Goal: Browse casually

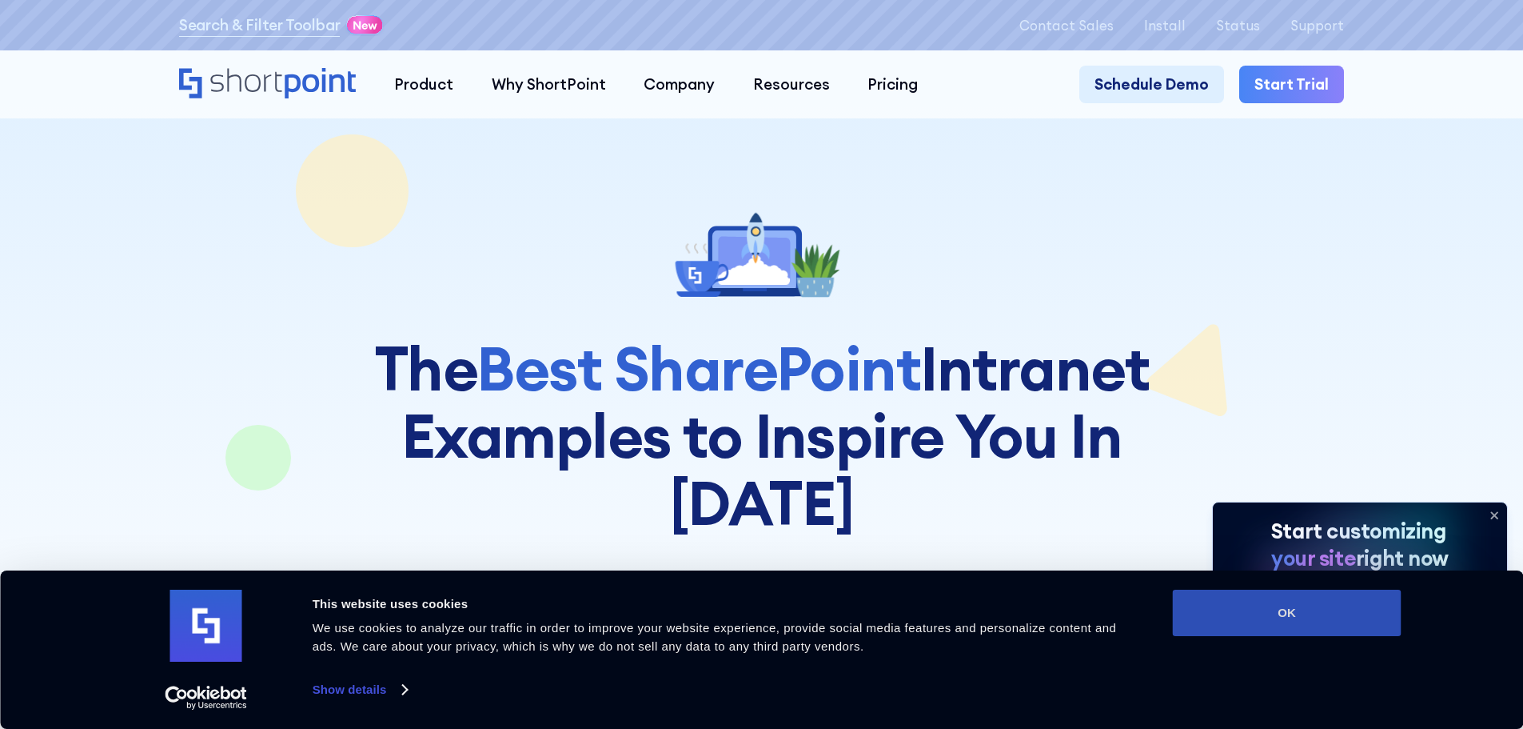
click at [1295, 619] on button "OK" at bounding box center [1287, 612] width 229 height 46
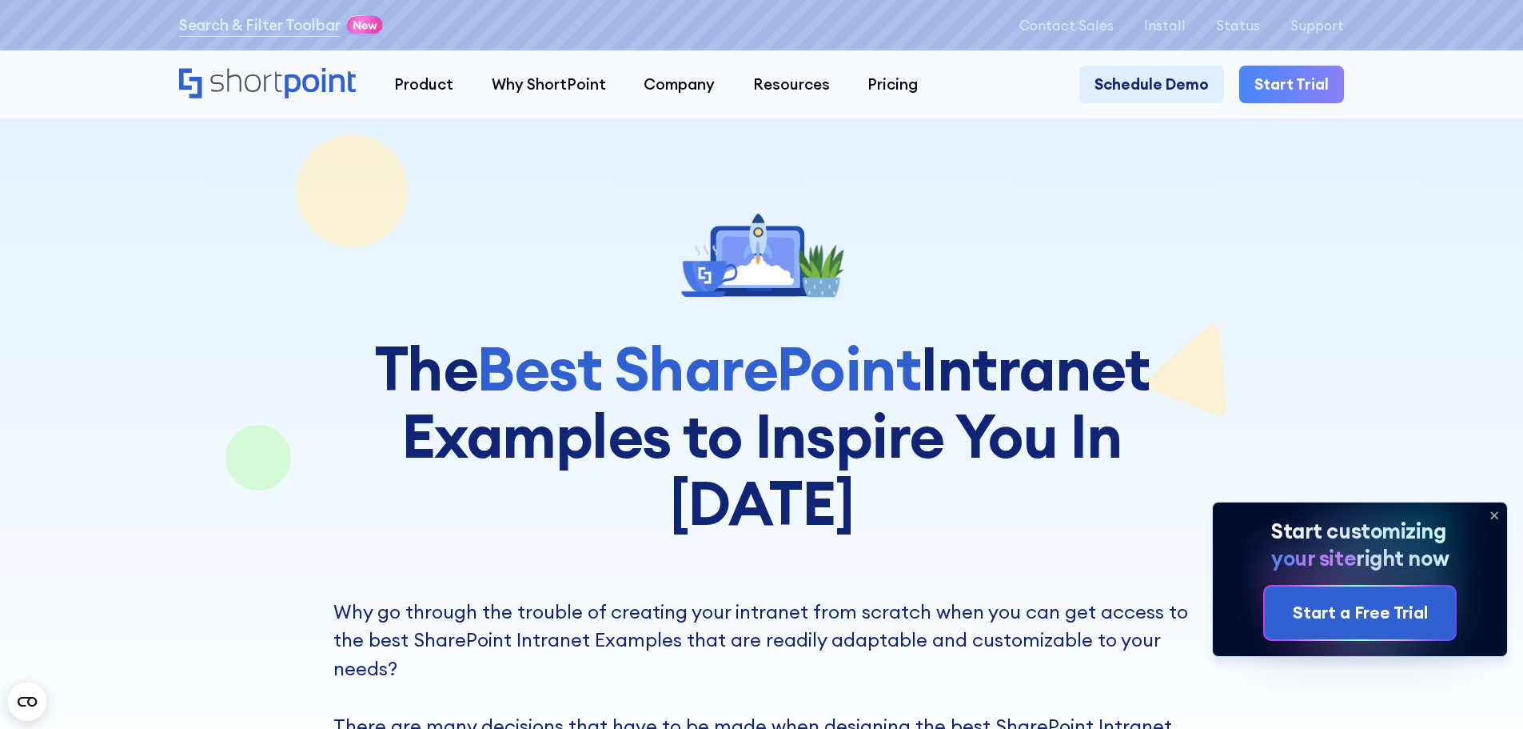
click at [1495, 514] on icon at bounding box center [1494, 515] width 6 height 6
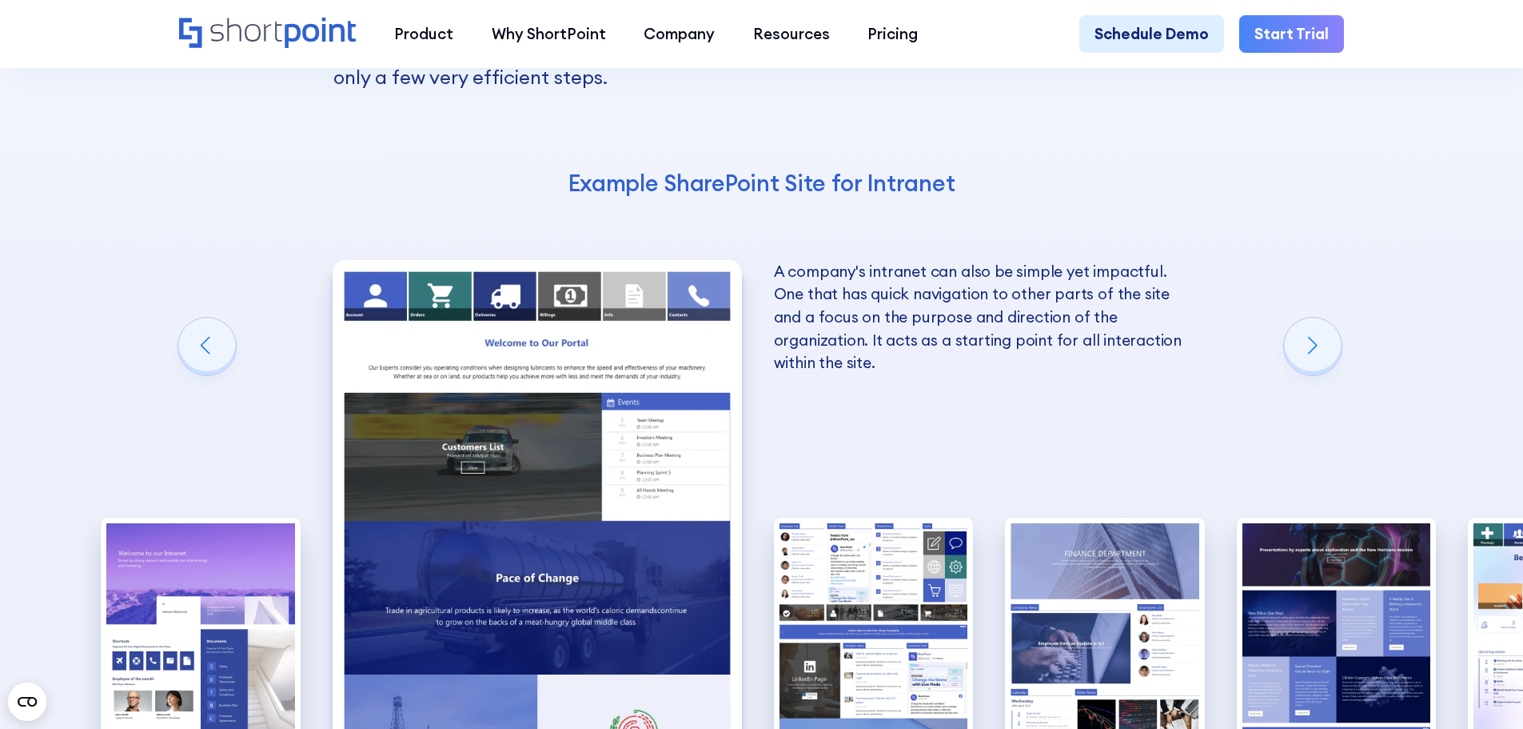
scroll to position [2719, 0]
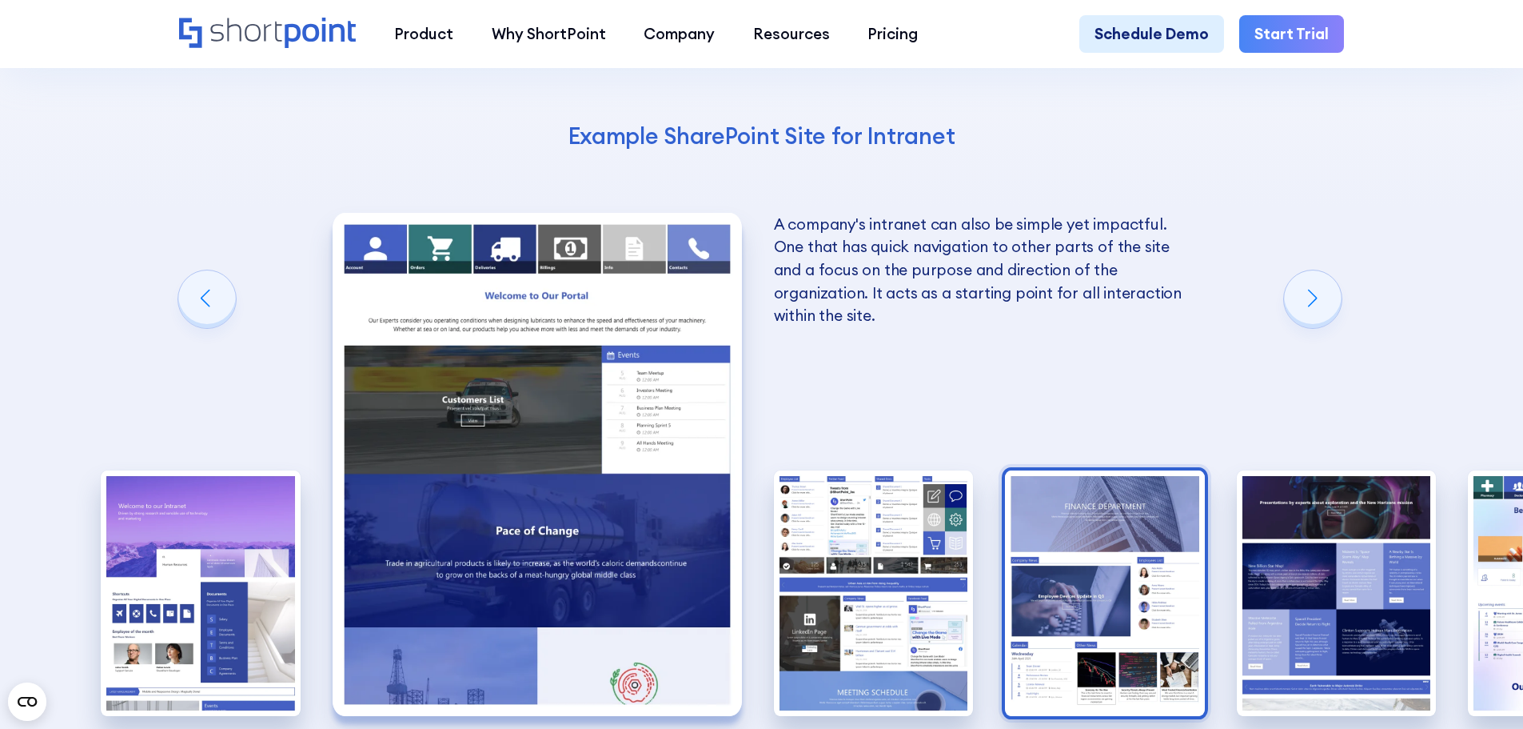
click at [1117, 480] on img "4 / 10" at bounding box center [1105, 593] width 200 height 246
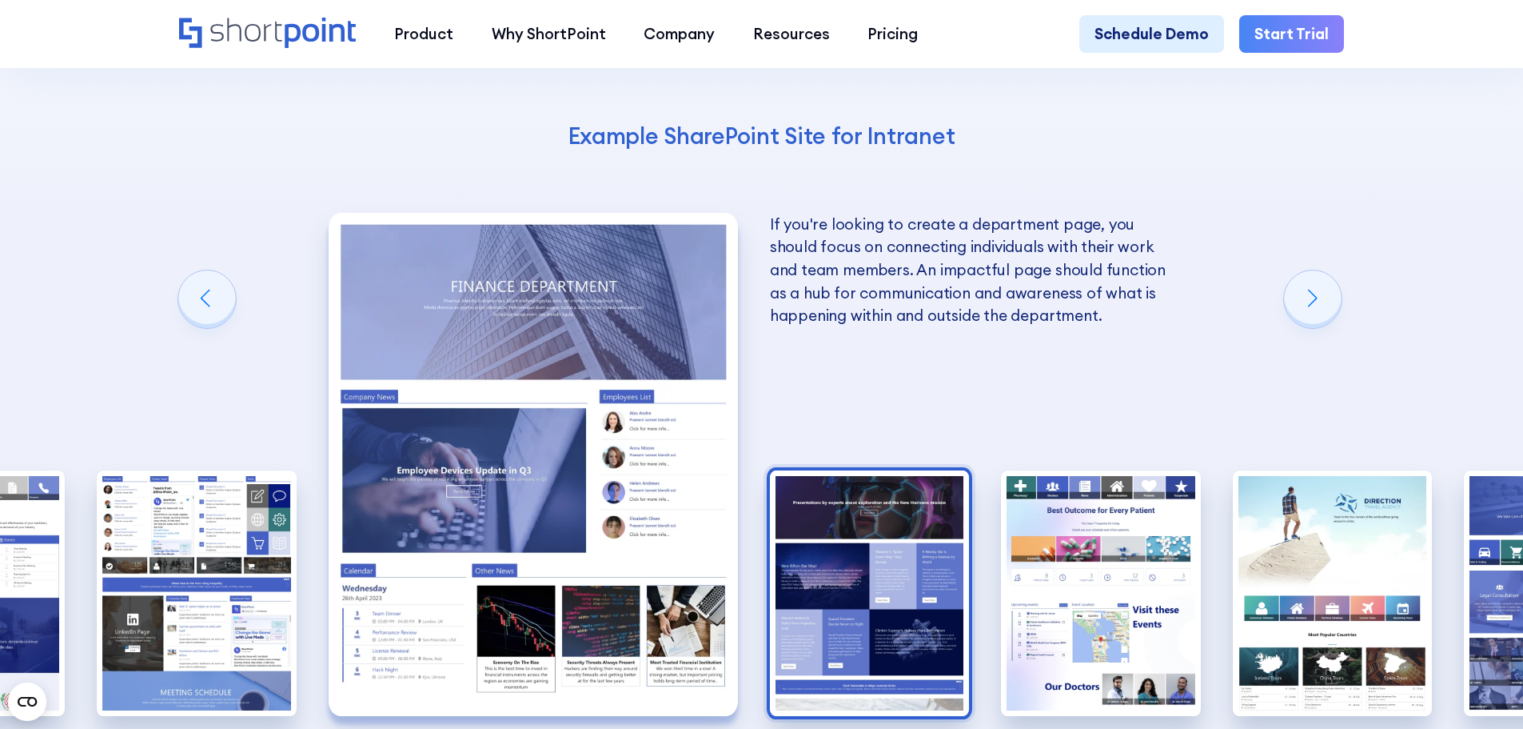
click at [884, 482] on img "5 / 10" at bounding box center [870, 593] width 200 height 246
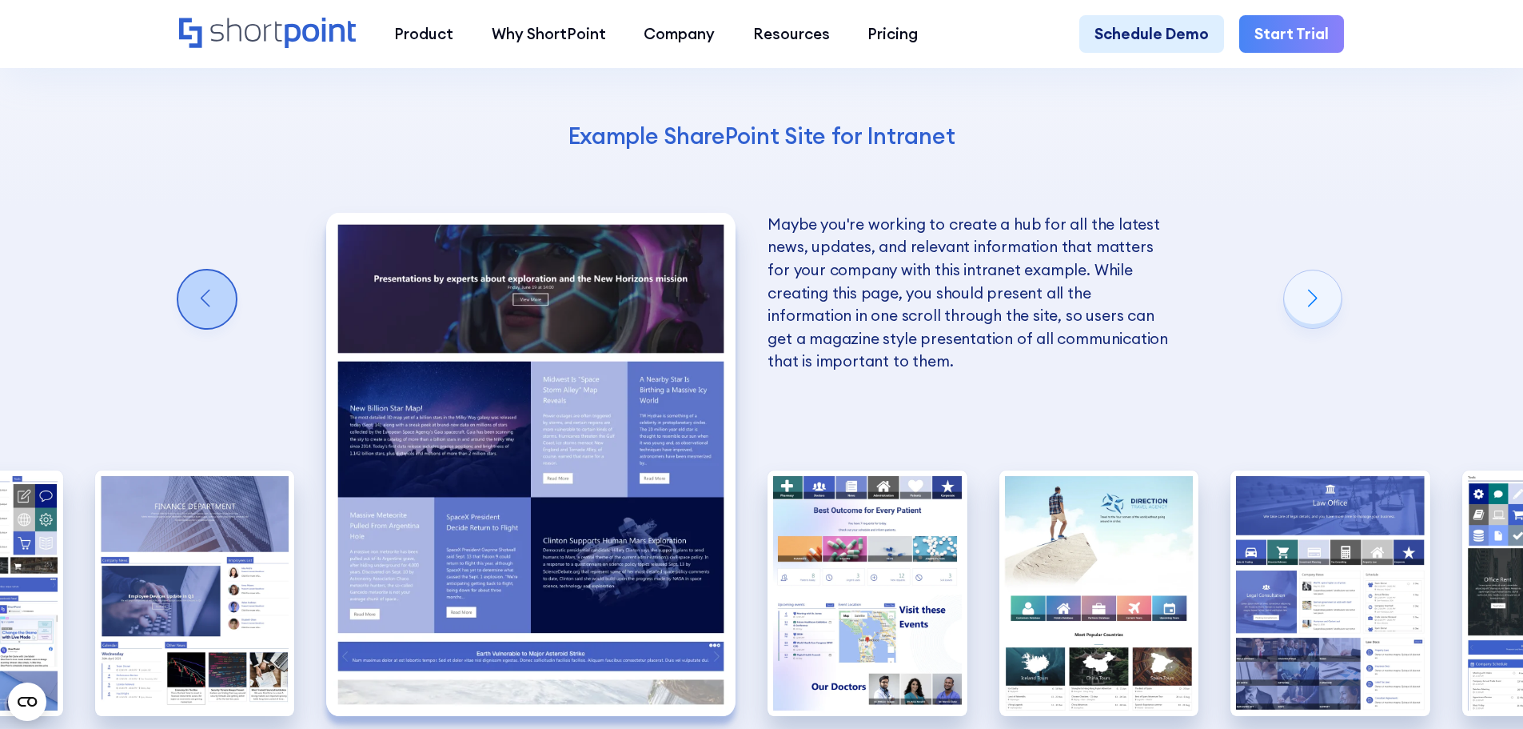
click at [194, 270] on div "Previous slide" at bounding box center [207, 299] width 58 height 58
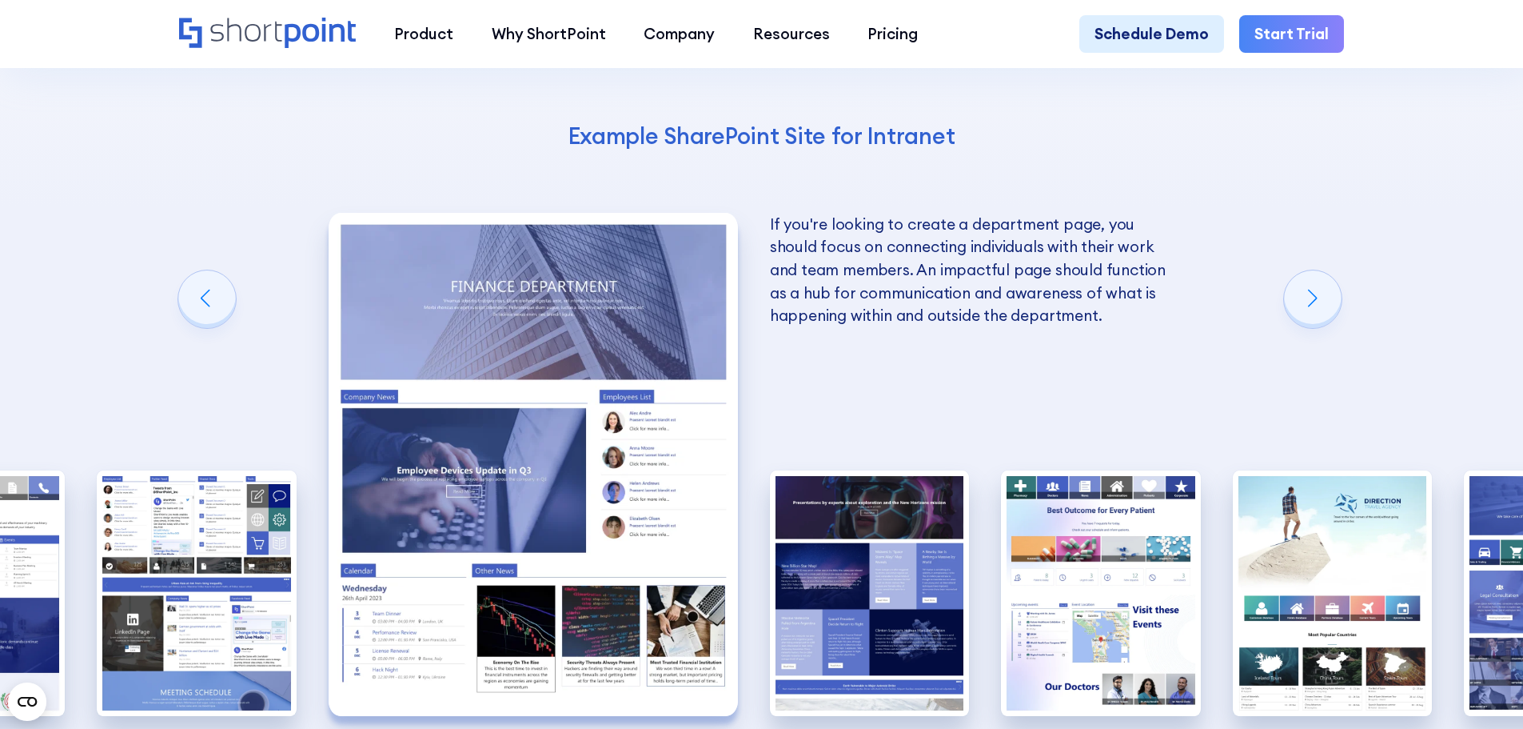
click at [505, 363] on img "4 / 10" at bounding box center [533, 464] width 409 height 503
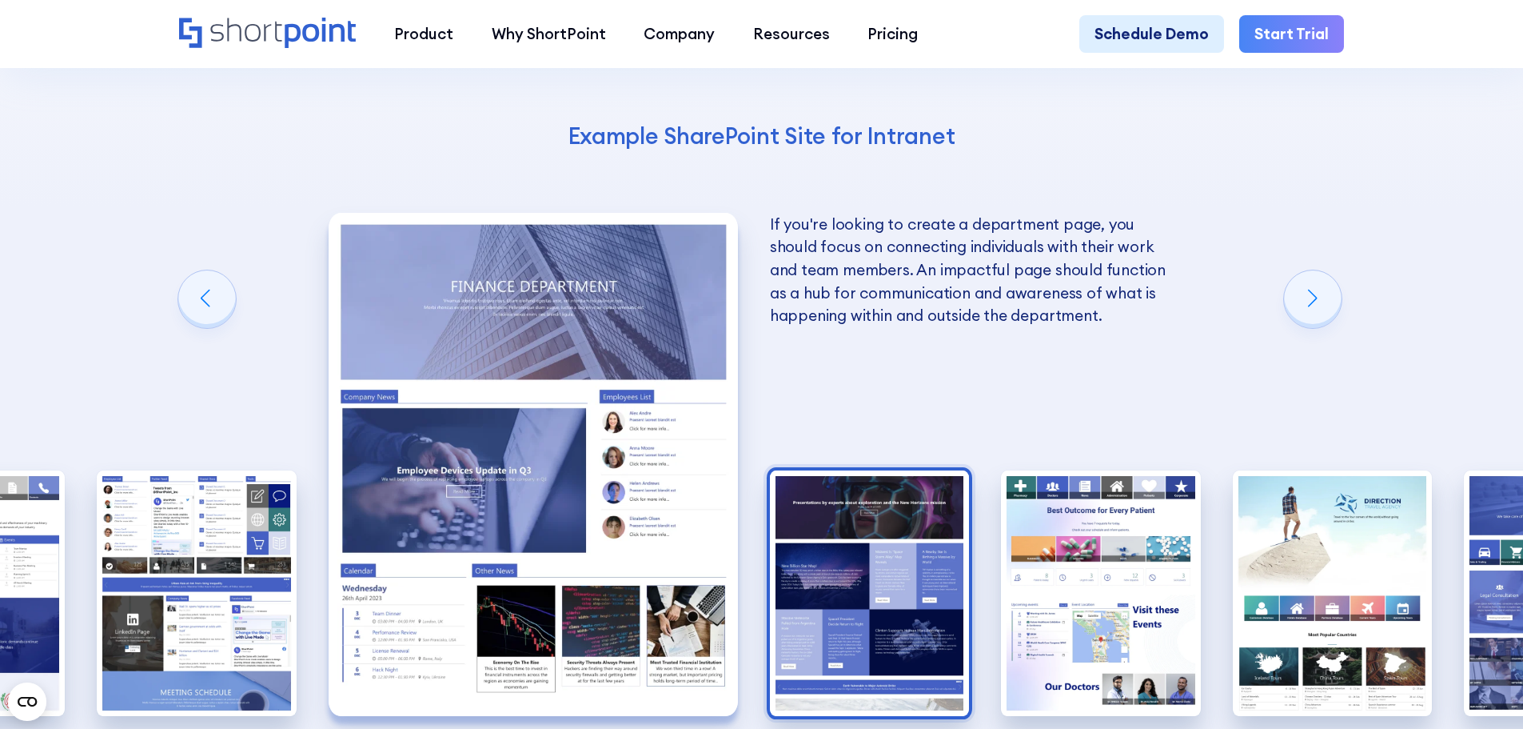
click at [910, 470] on img "5 / 10" at bounding box center [870, 593] width 200 height 246
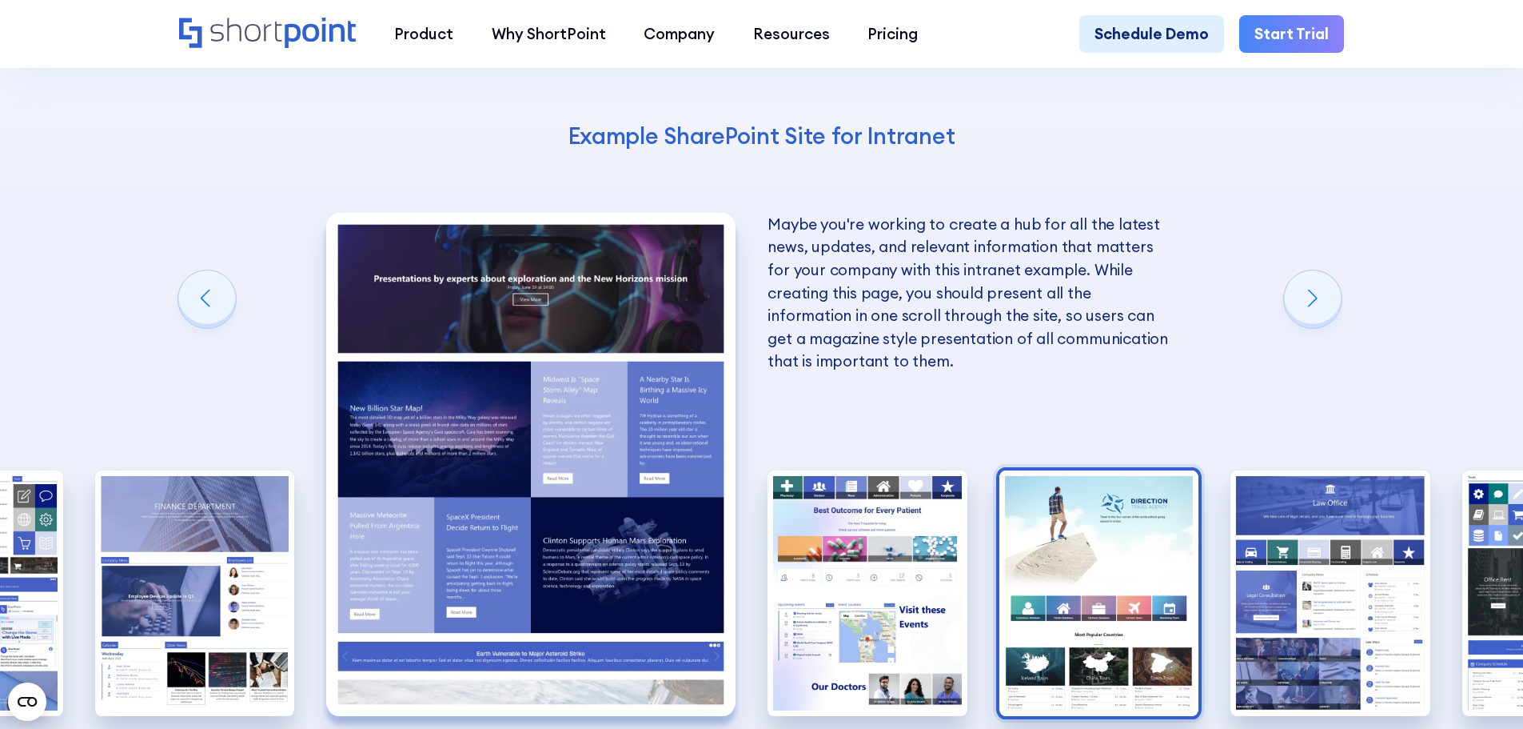
click at [1082, 470] on img "7 / 10" at bounding box center [1100, 593] width 200 height 246
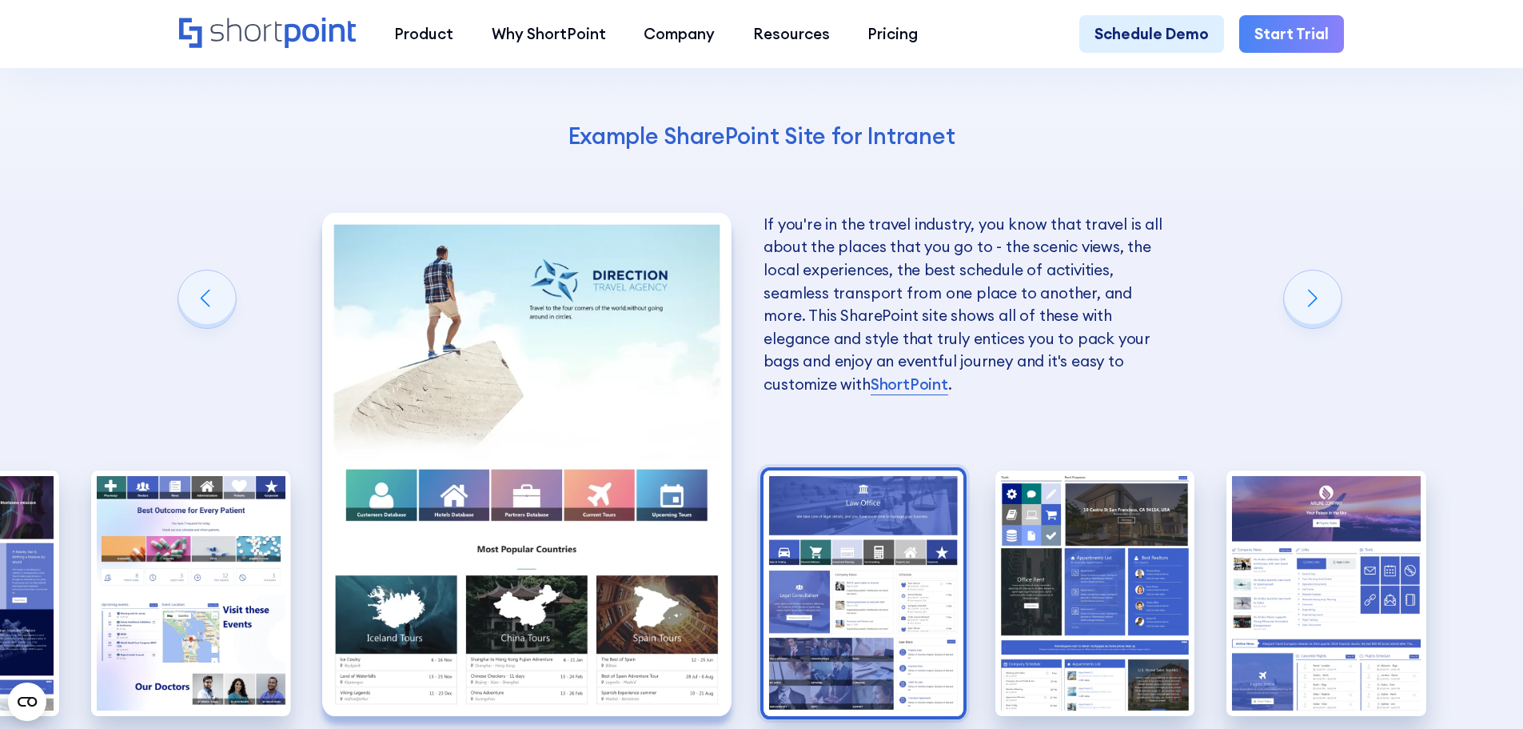
click at [848, 470] on img "8 / 10" at bounding box center [864, 593] width 200 height 246
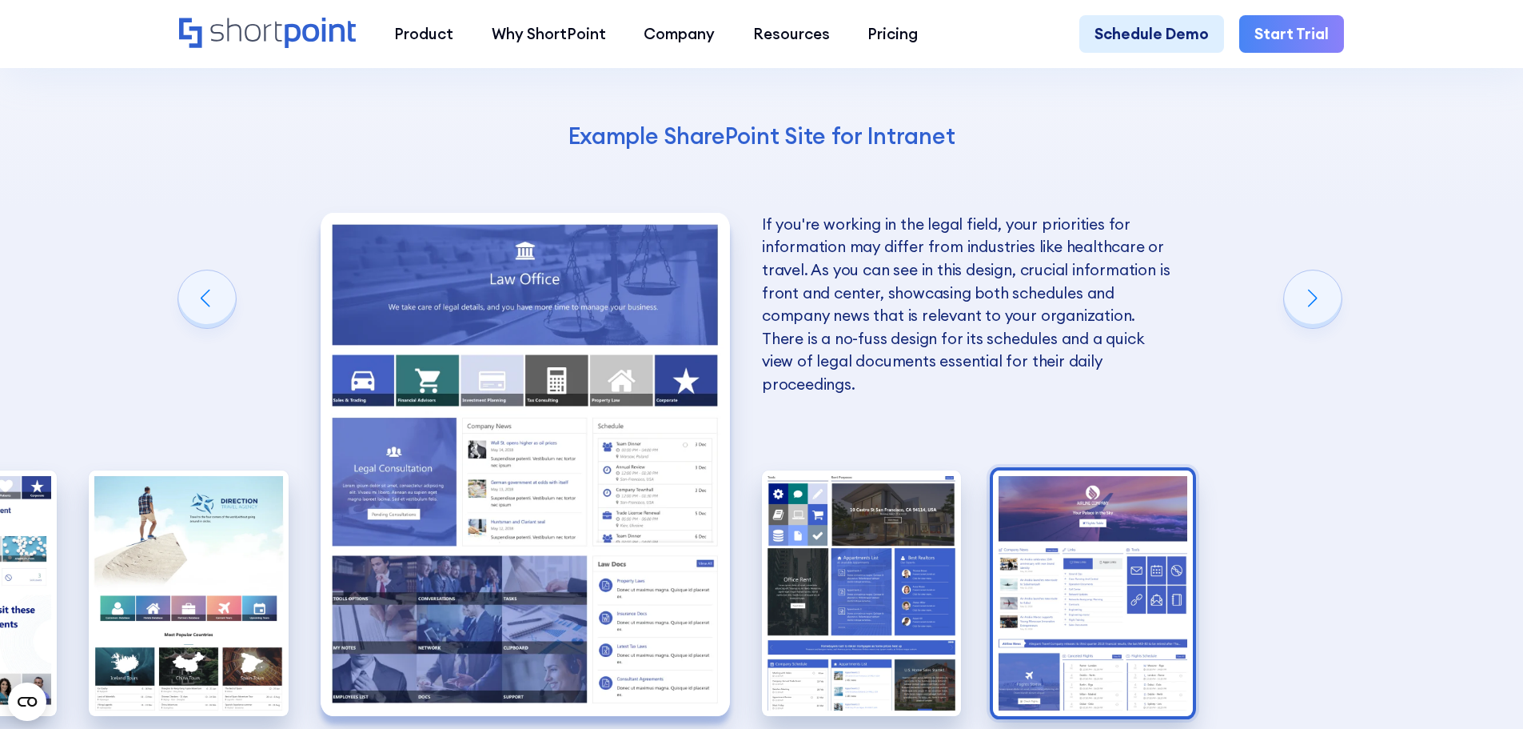
click at [1108, 470] on img "10 / 10" at bounding box center [1093, 593] width 200 height 246
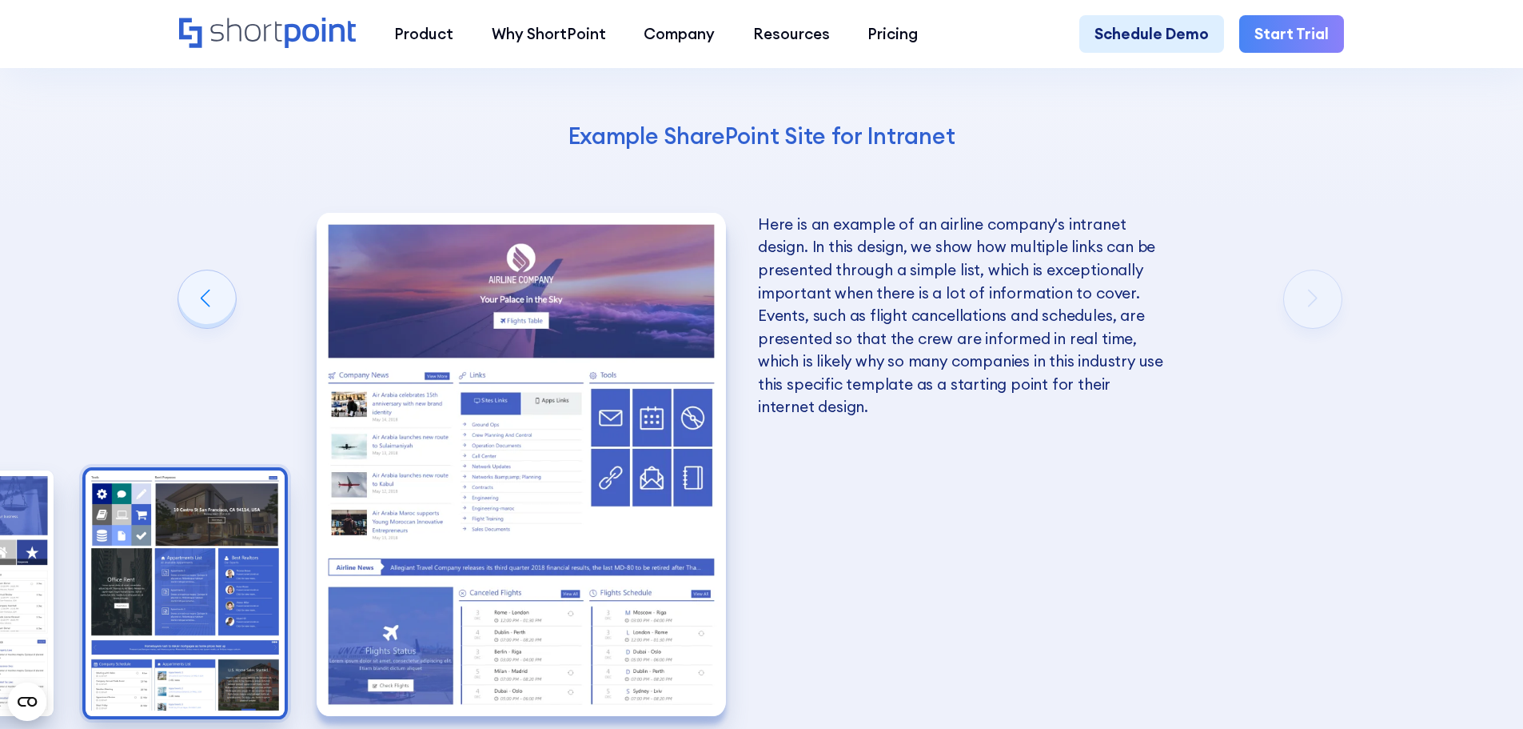
click at [234, 470] on img "9 / 10" at bounding box center [186, 593] width 200 height 246
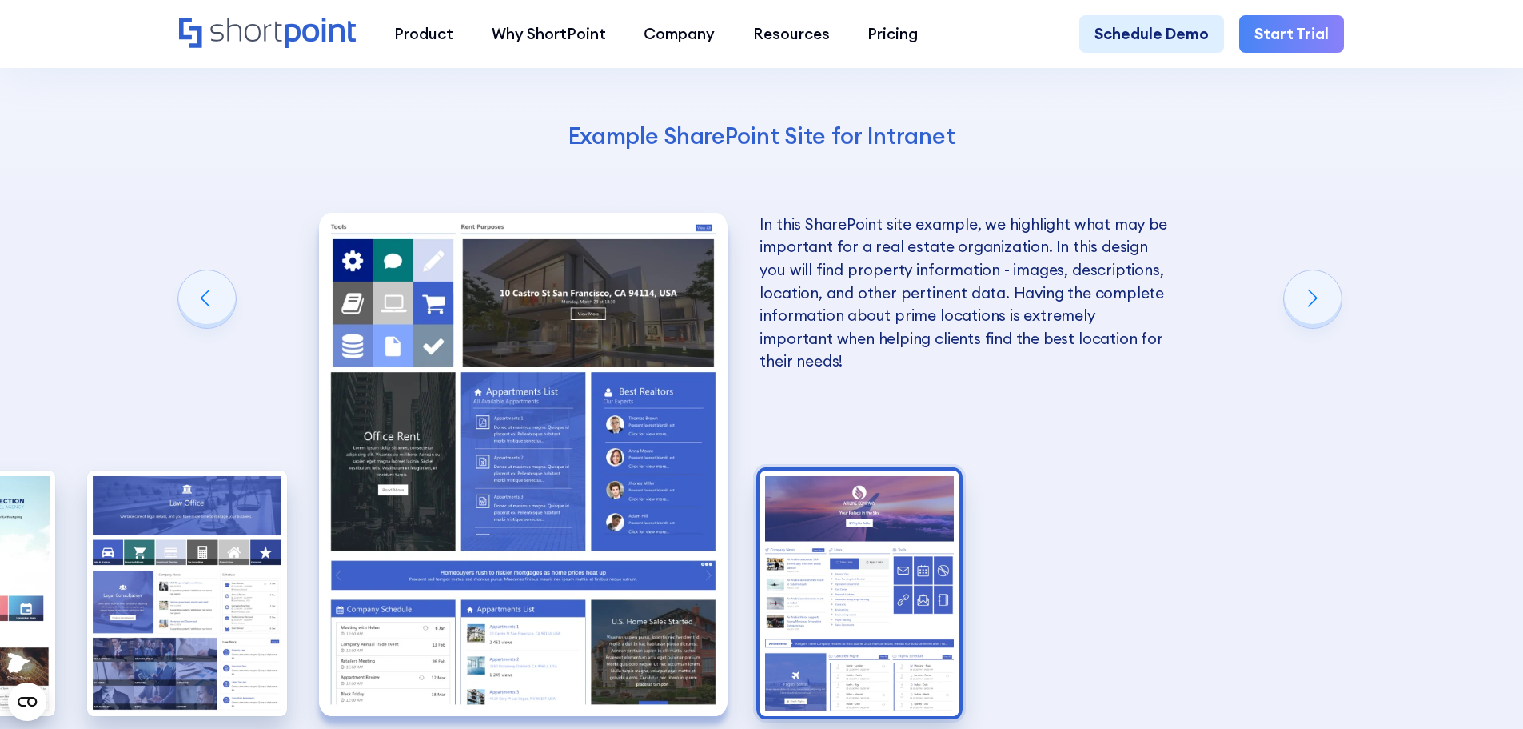
click at [889, 514] on img "10 / 10" at bounding box center [860, 593] width 200 height 246
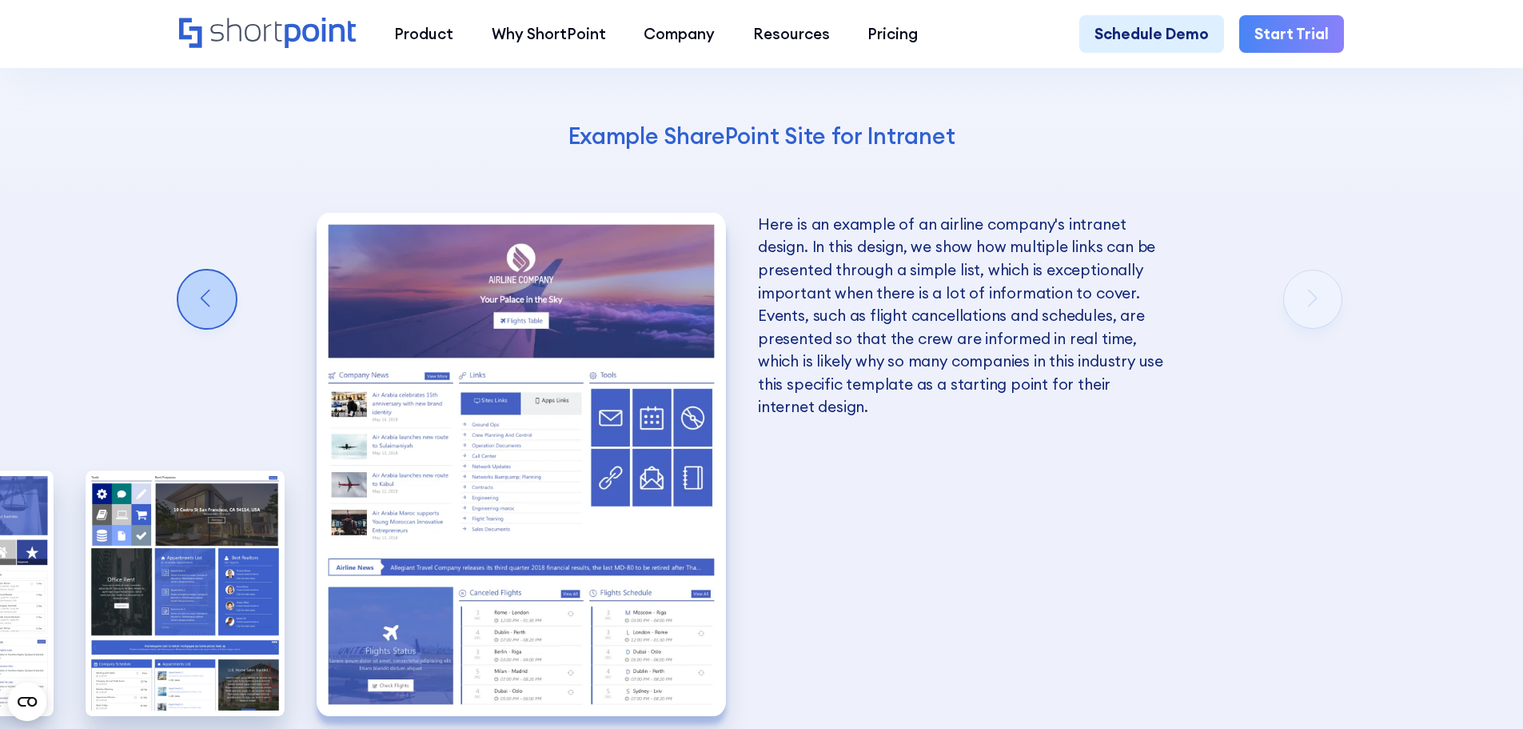
click at [202, 270] on div "Previous slide" at bounding box center [207, 299] width 58 height 58
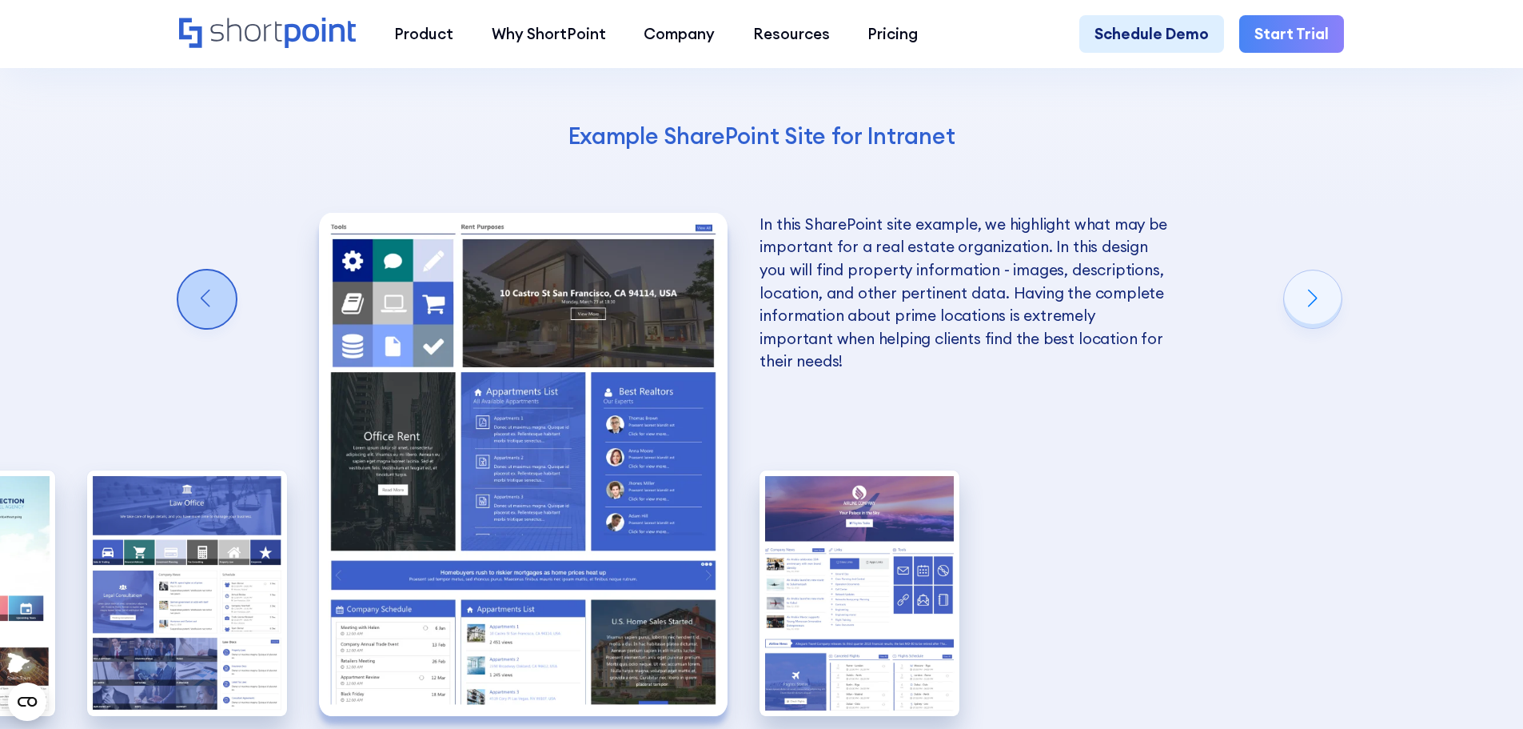
click at [202, 270] on div "Previous slide" at bounding box center [207, 299] width 58 height 58
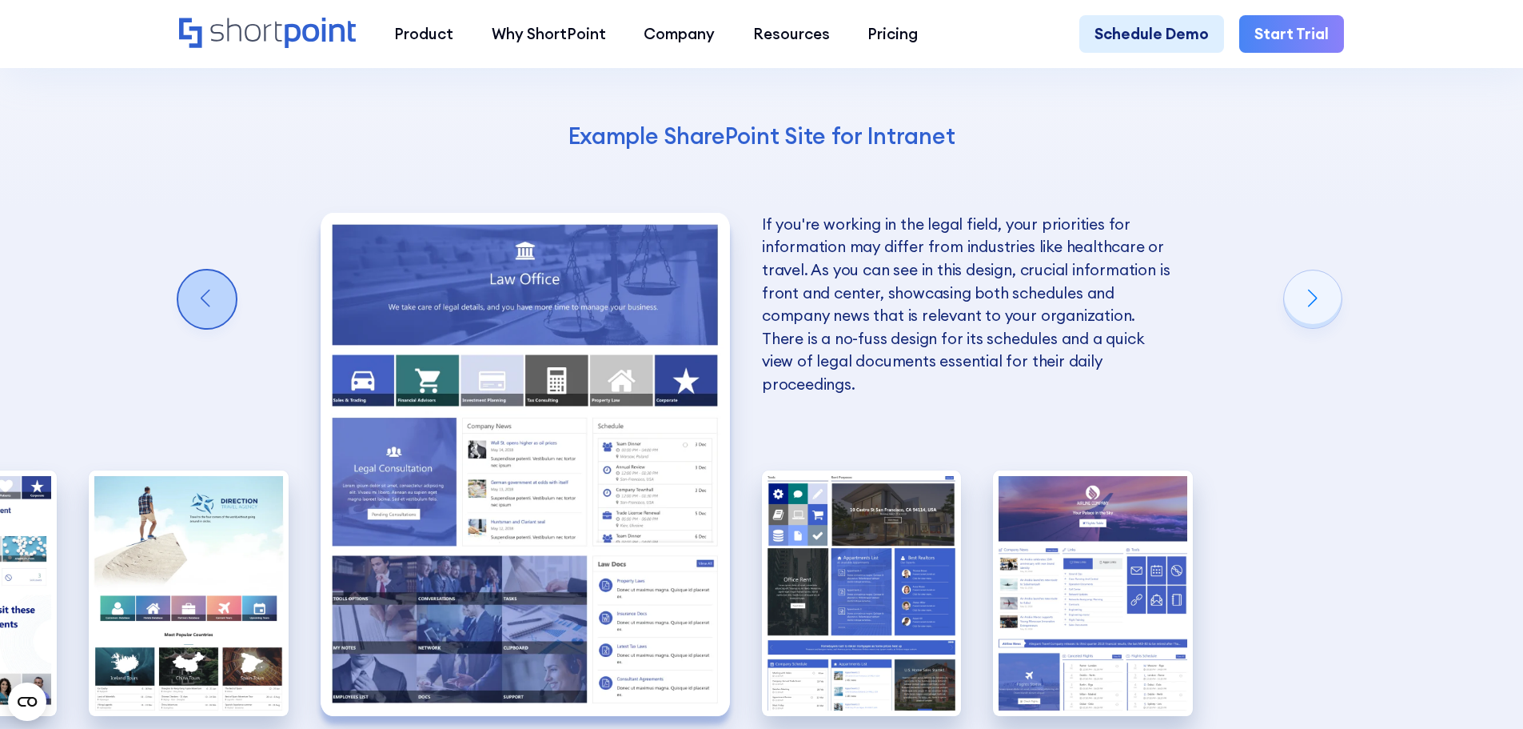
click at [202, 270] on div "Previous slide" at bounding box center [207, 299] width 58 height 58
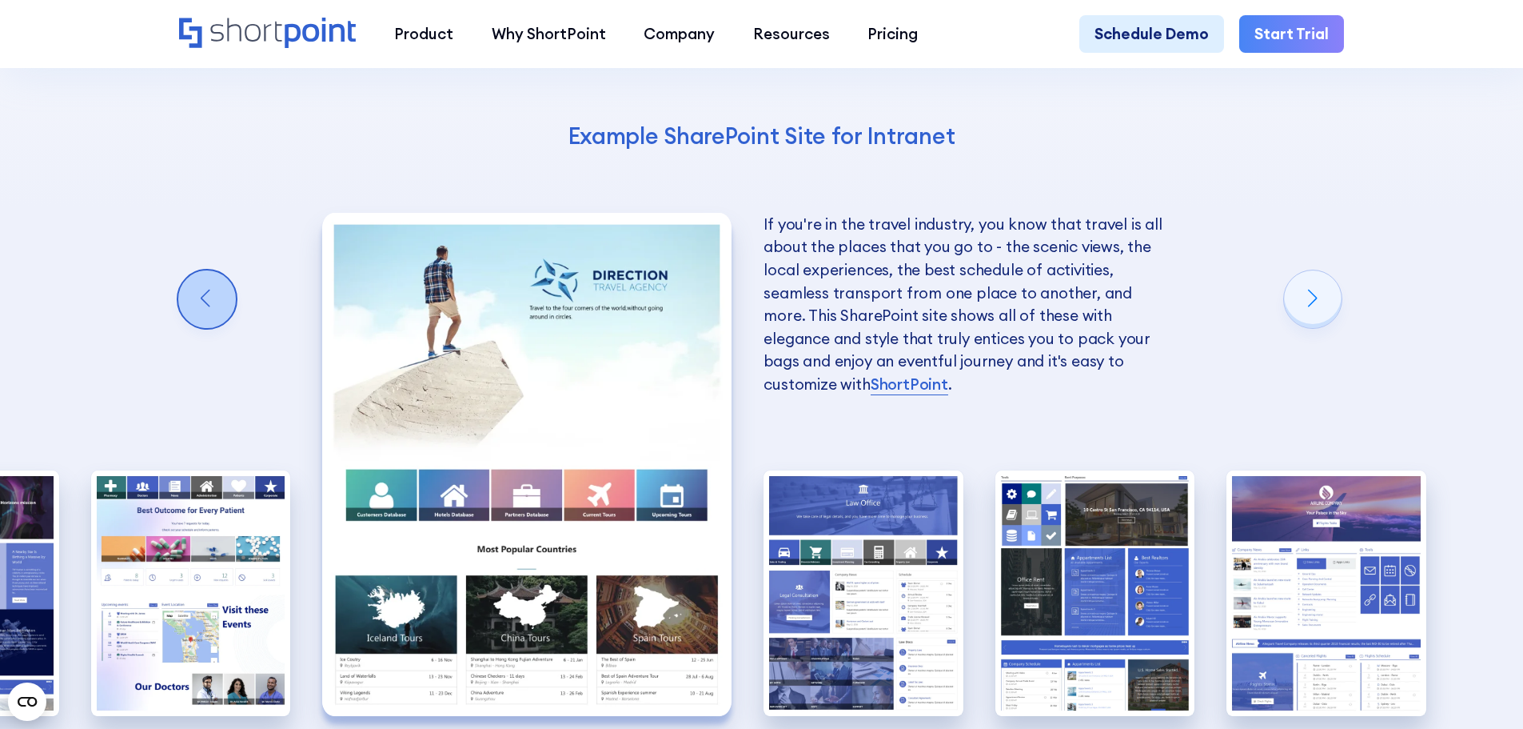
click at [202, 270] on div "Previous slide" at bounding box center [207, 299] width 58 height 58
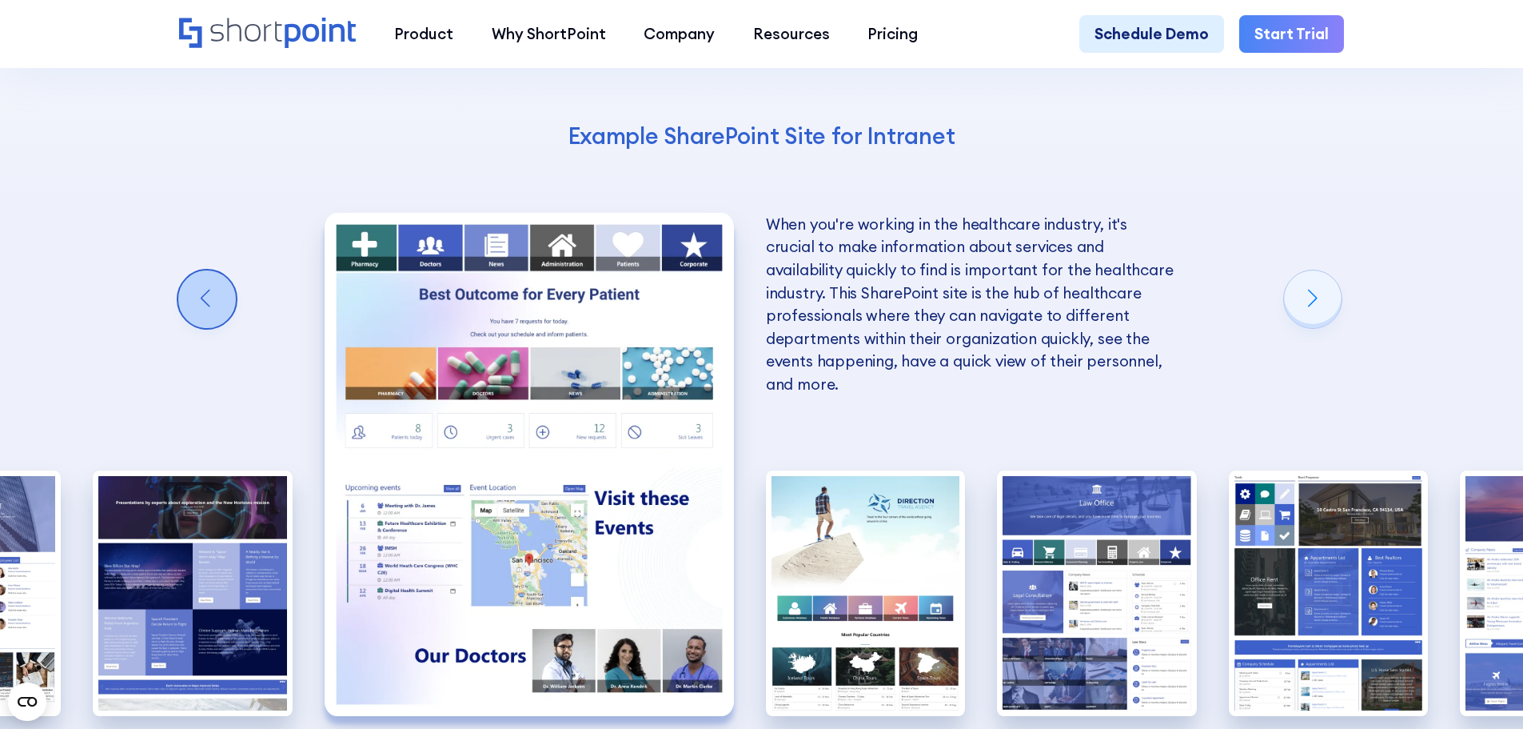
click at [202, 270] on div "Previous slide" at bounding box center [207, 299] width 58 height 58
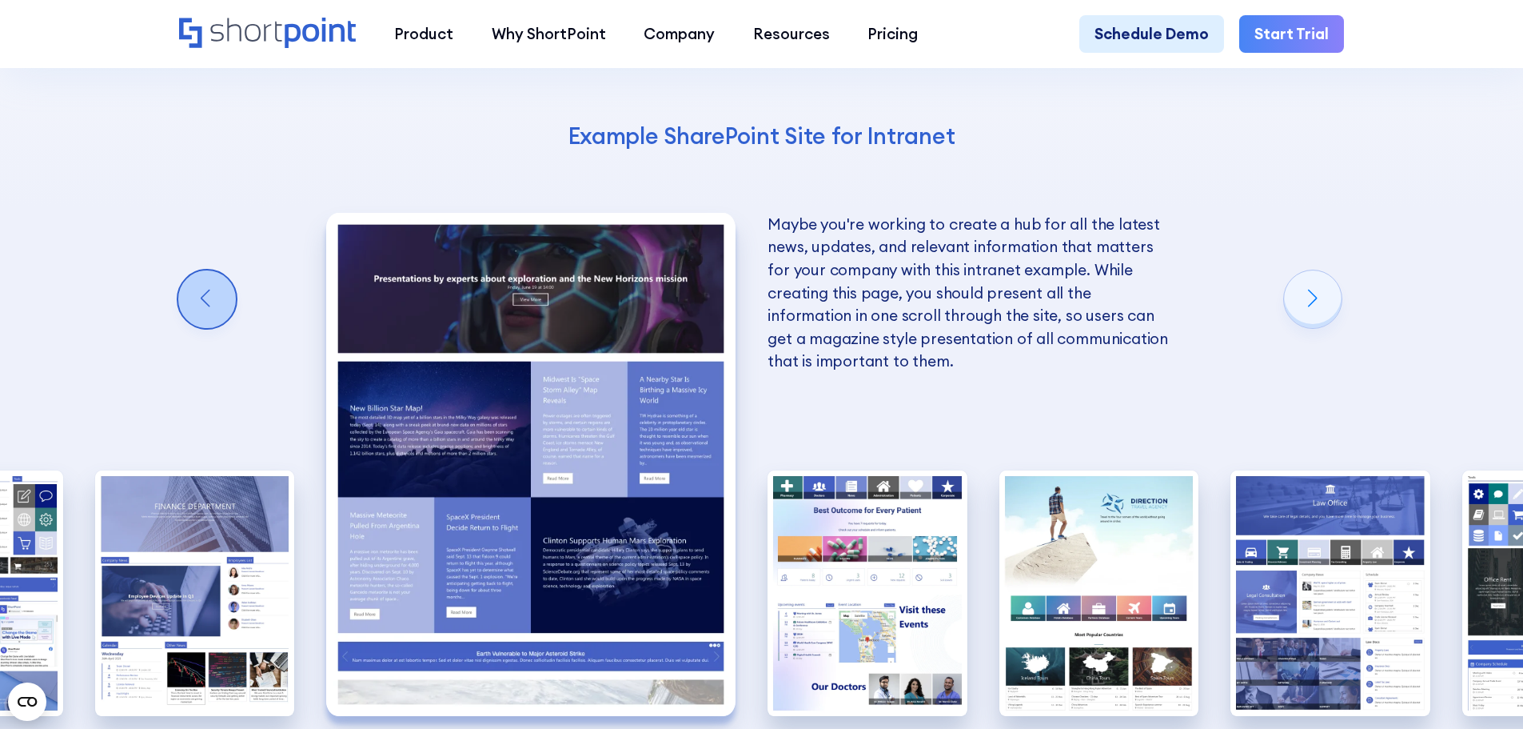
click at [202, 270] on div "Previous slide" at bounding box center [207, 299] width 58 height 58
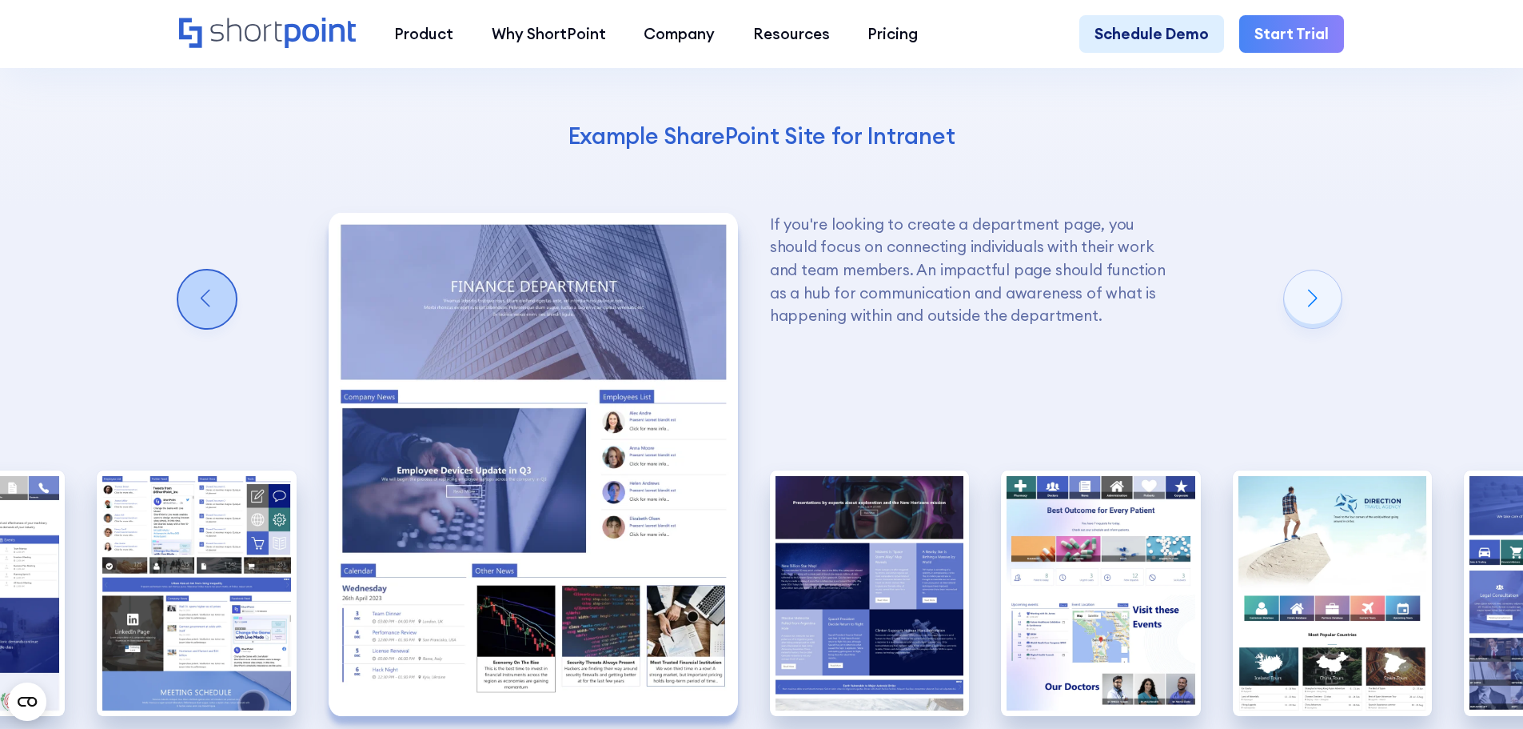
click at [202, 270] on div "Previous slide" at bounding box center [207, 299] width 58 height 58
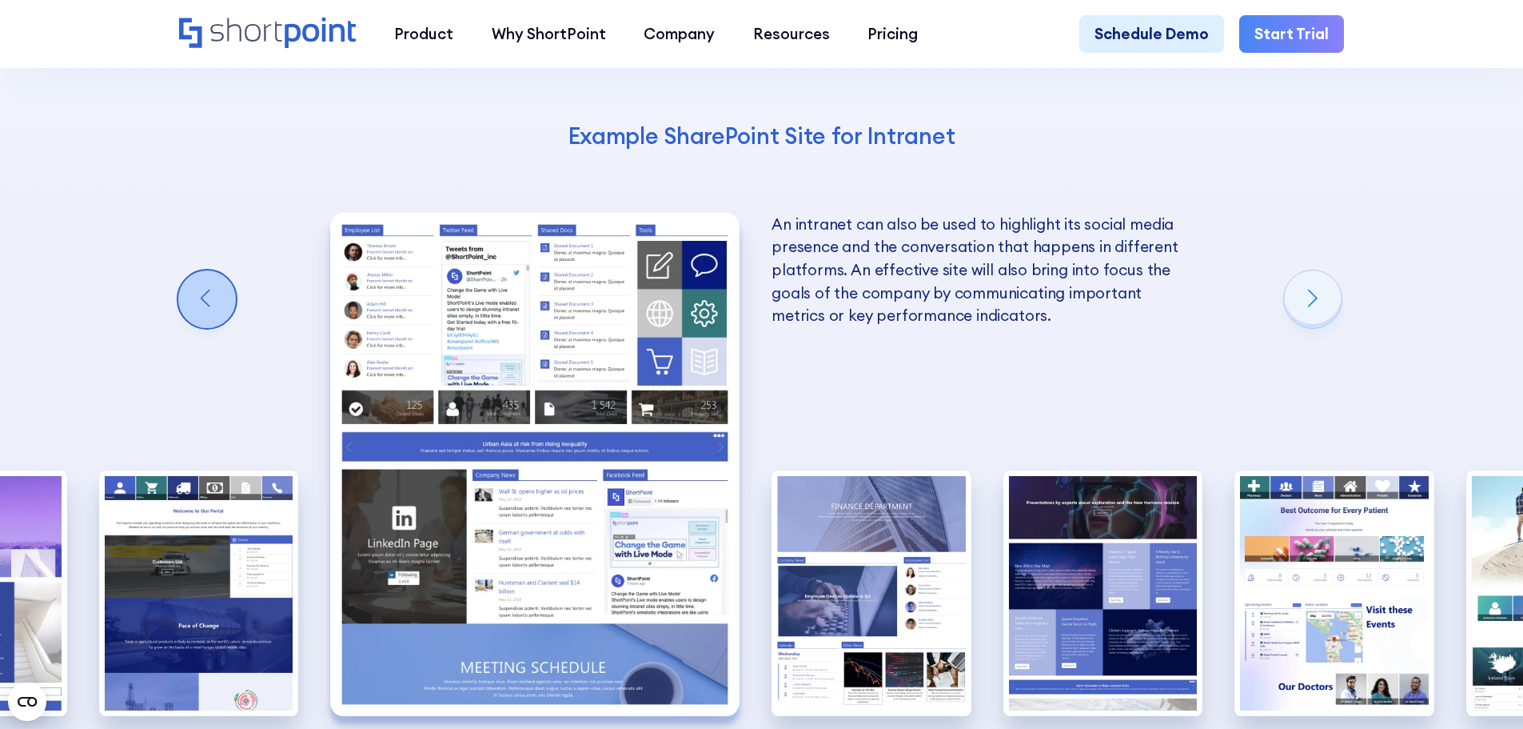
click at [202, 270] on div "Previous slide" at bounding box center [207, 299] width 58 height 58
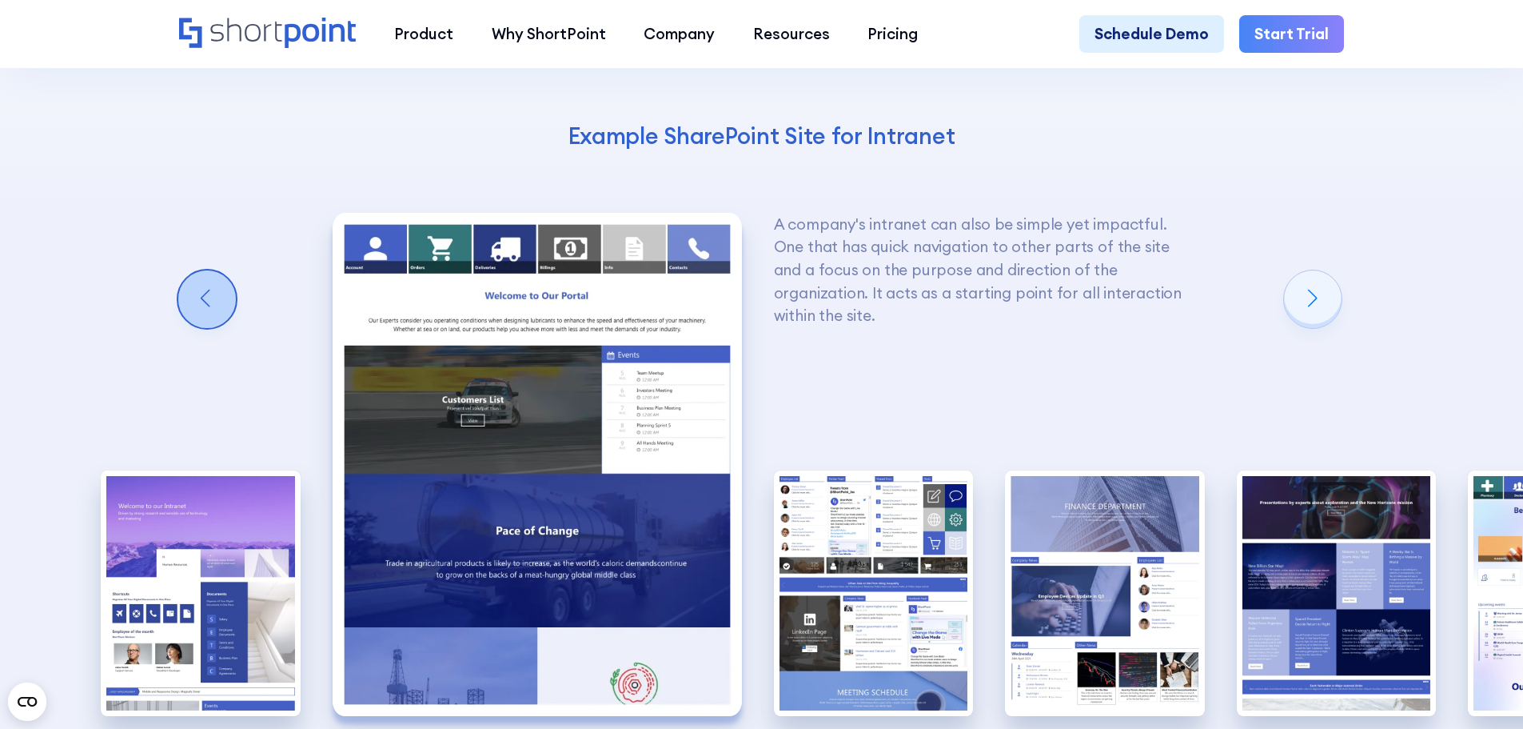
click at [202, 270] on div "Previous slide" at bounding box center [207, 299] width 58 height 58
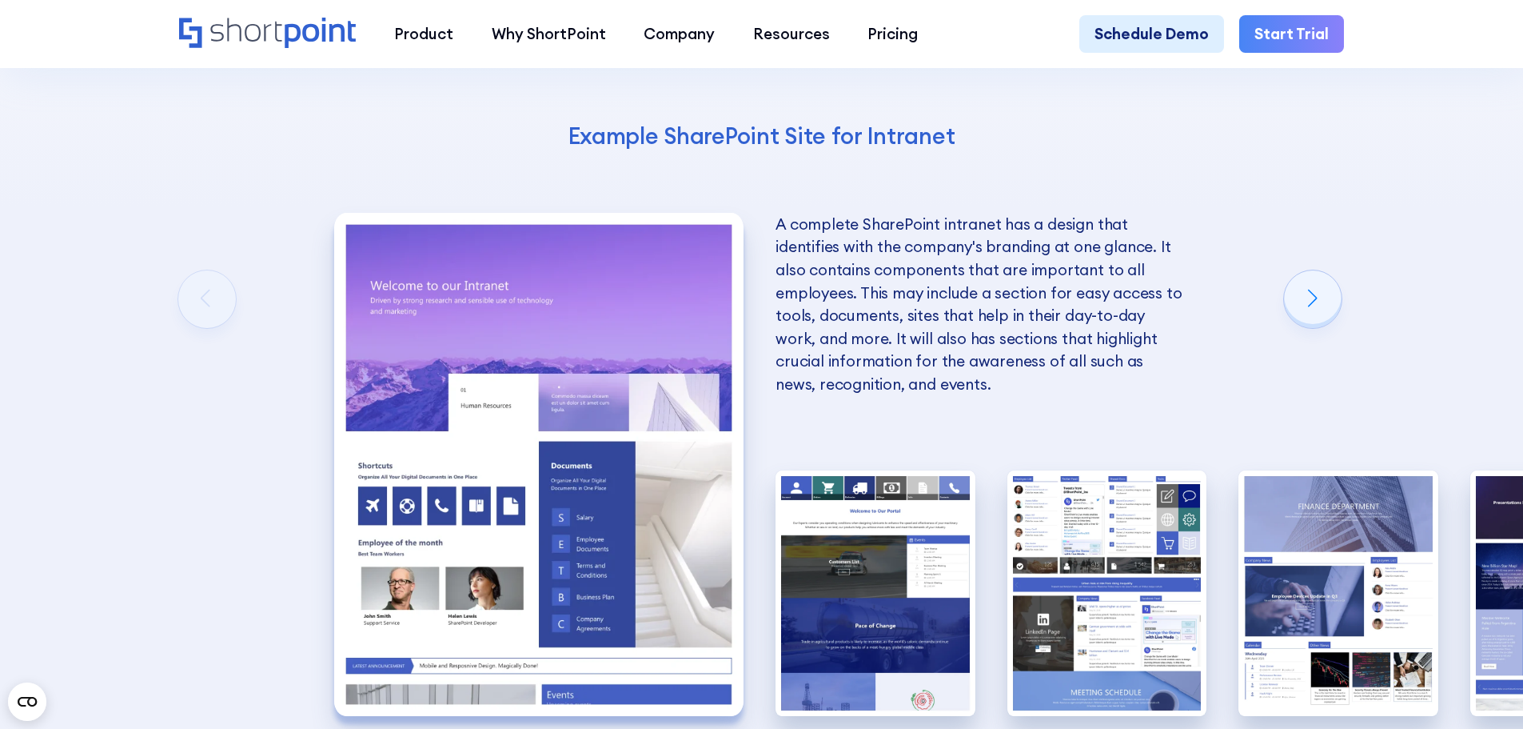
click at [562, 359] on img "1 / 10" at bounding box center [538, 464] width 409 height 503
